Goal: Find specific page/section

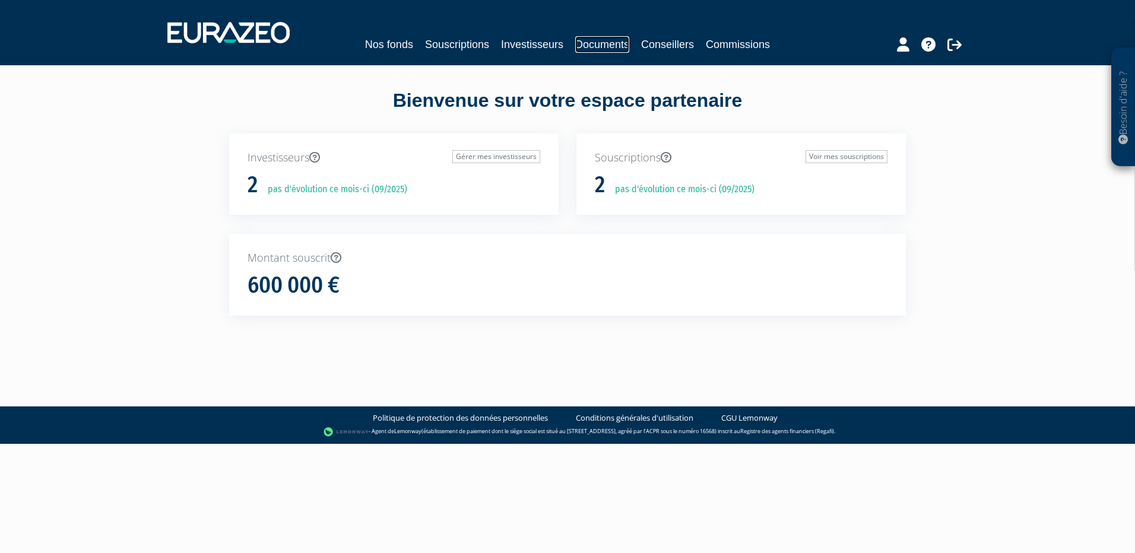
click at [612, 49] on link "Documents" at bounding box center [602, 44] width 54 height 17
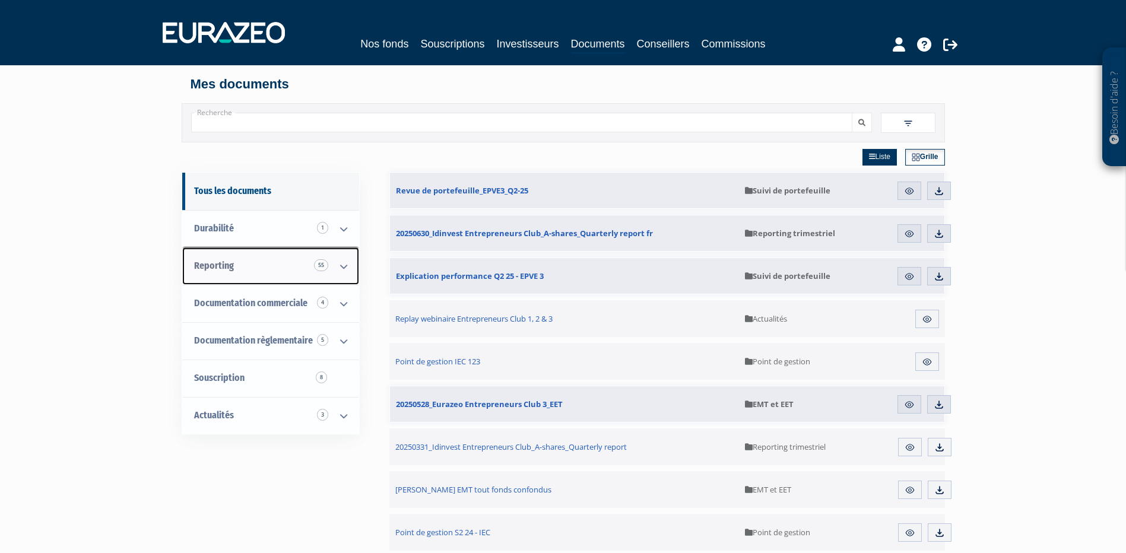
click at [229, 272] on link "Reporting 55" at bounding box center [270, 266] width 177 height 37
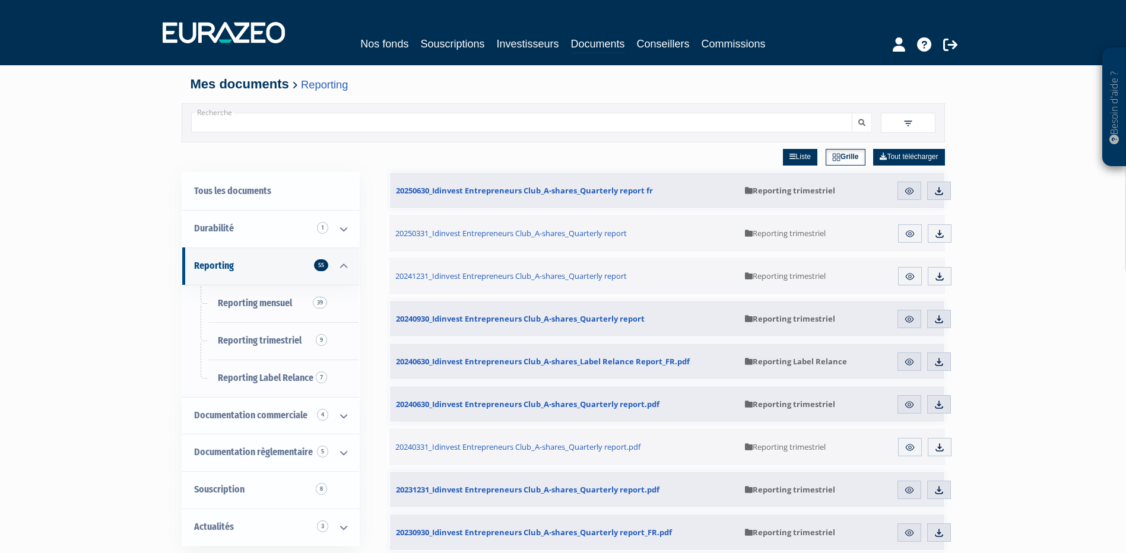
click at [337, 116] on input "Recherche" at bounding box center [522, 123] width 662 height 20
type input "EPI"
click at [852, 113] on button "submit" at bounding box center [862, 123] width 20 height 20
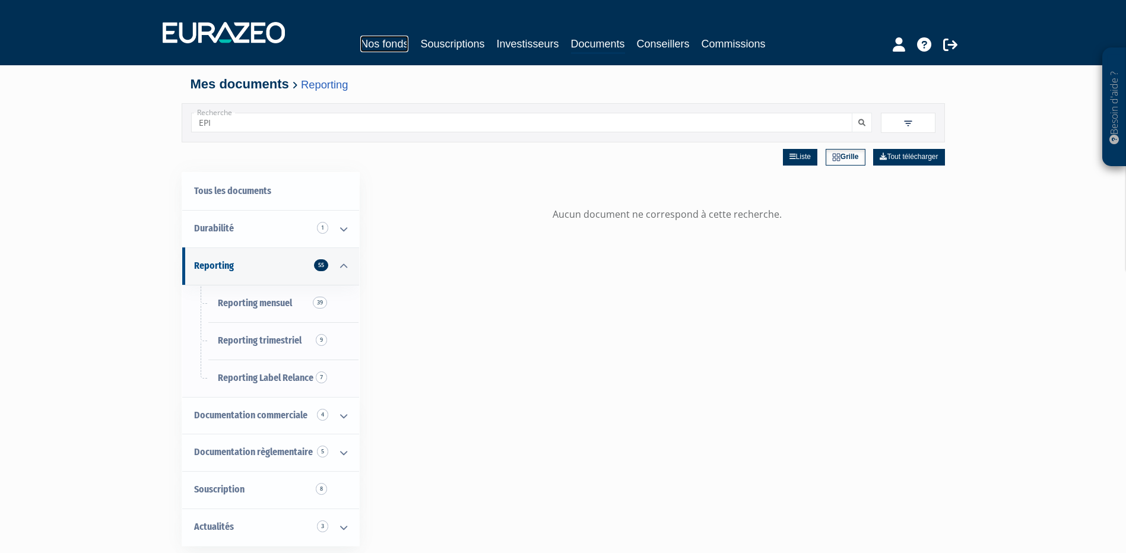
click at [376, 50] on link "Nos fonds" at bounding box center [384, 44] width 48 height 17
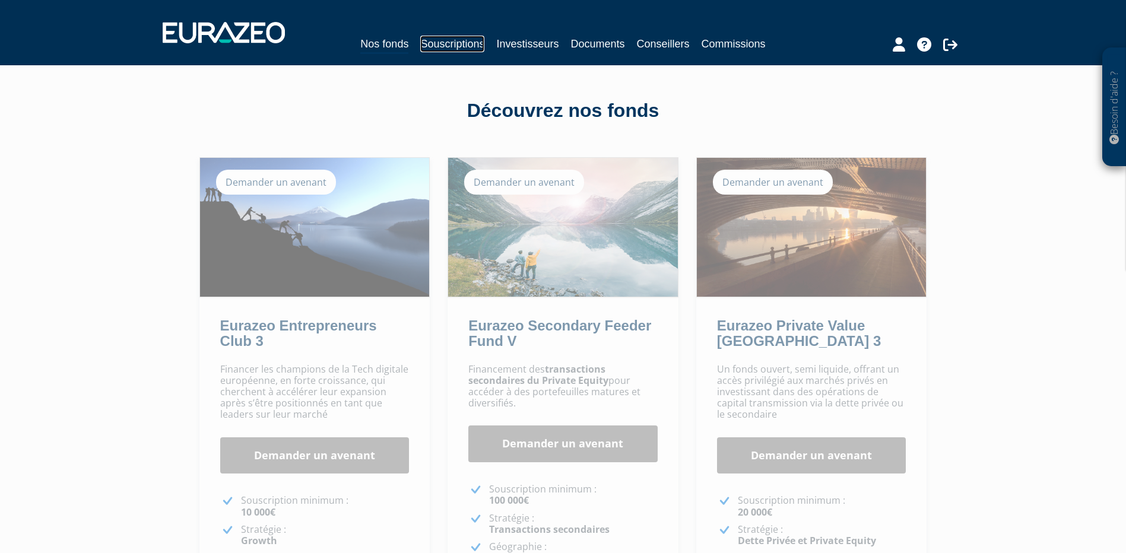
click at [456, 43] on link "Souscriptions" at bounding box center [452, 44] width 64 height 17
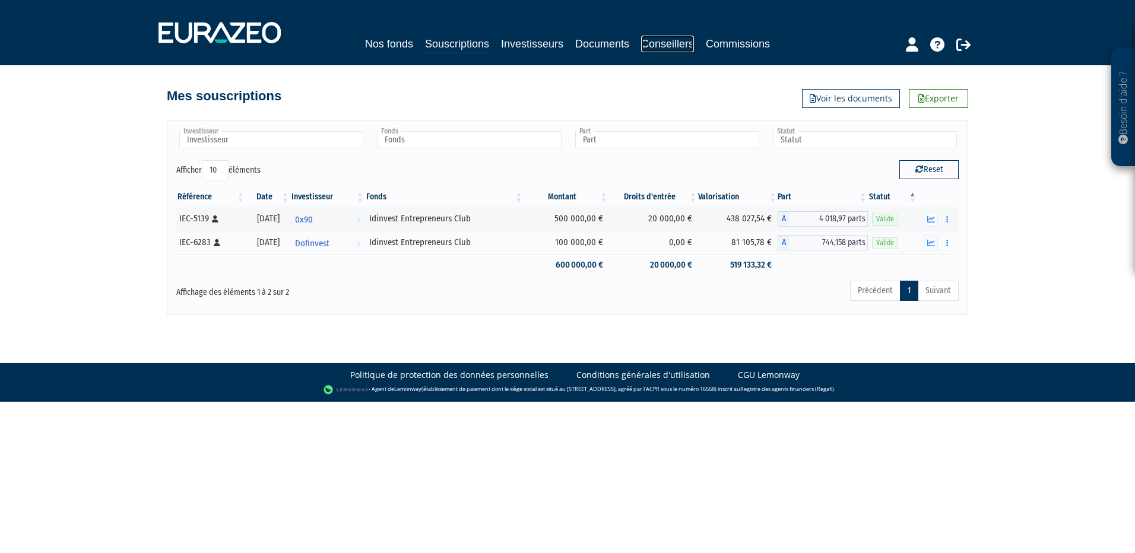
click at [655, 41] on link "Conseillers" at bounding box center [667, 44] width 53 height 17
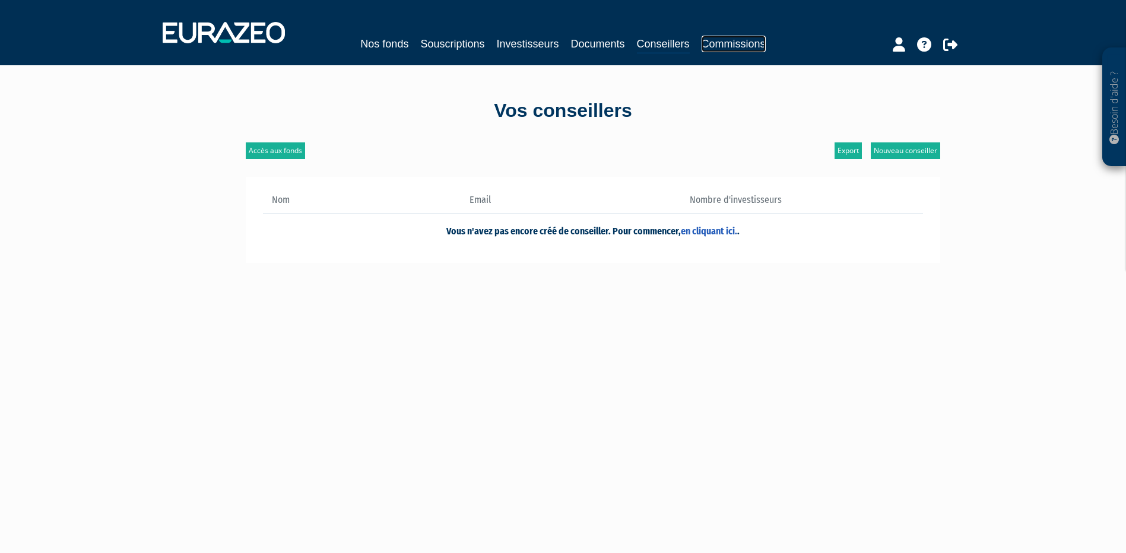
click at [726, 46] on link "Commissions" at bounding box center [734, 44] width 64 height 17
